Goal: Transaction & Acquisition: Purchase product/service

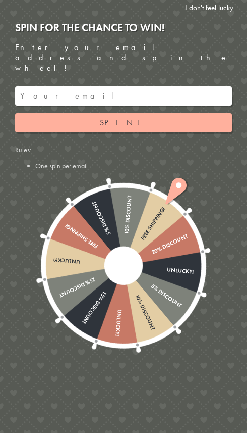
scroll to position [298, 0]
click at [221, 7] on link "I don't feel lucky" at bounding box center [210, 8] width 56 height 16
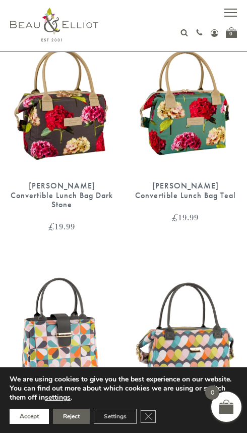
click at [33, 417] on button "Accept" at bounding box center [29, 415] width 39 height 15
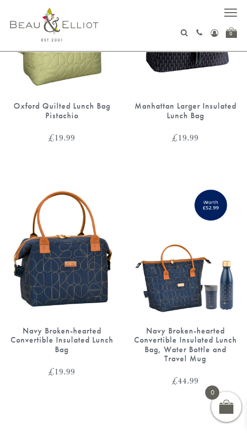
scroll to position [1537, 0]
click at [90, 245] on img at bounding box center [61, 249] width 103 height 134
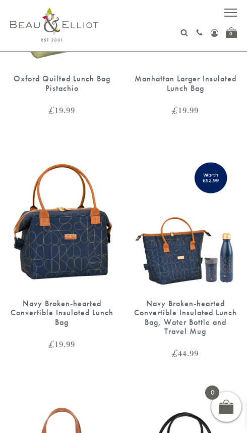
scroll to position [1570, 0]
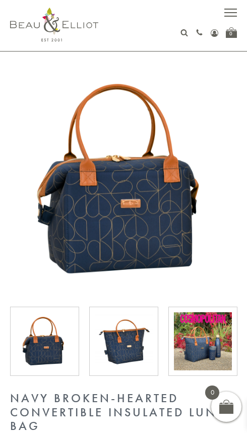
scroll to position [22, 0]
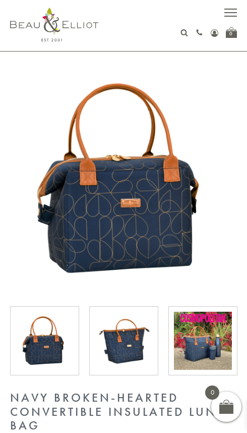
click at [138, 348] on img at bounding box center [124, 340] width 58 height 58
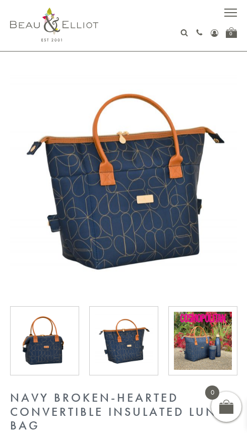
click at [52, 353] on img at bounding box center [45, 340] width 58 height 58
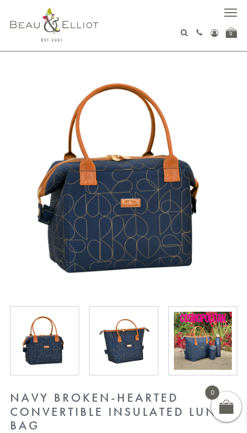
click at [138, 357] on img at bounding box center [124, 340] width 58 height 58
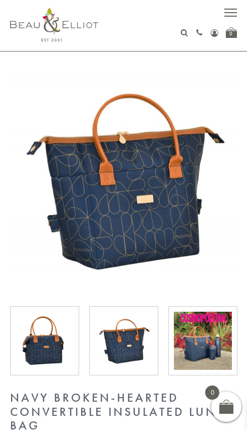
click at [139, 360] on img at bounding box center [124, 340] width 58 height 58
